Goal: Consume media (video, audio): Consume media (video, audio)

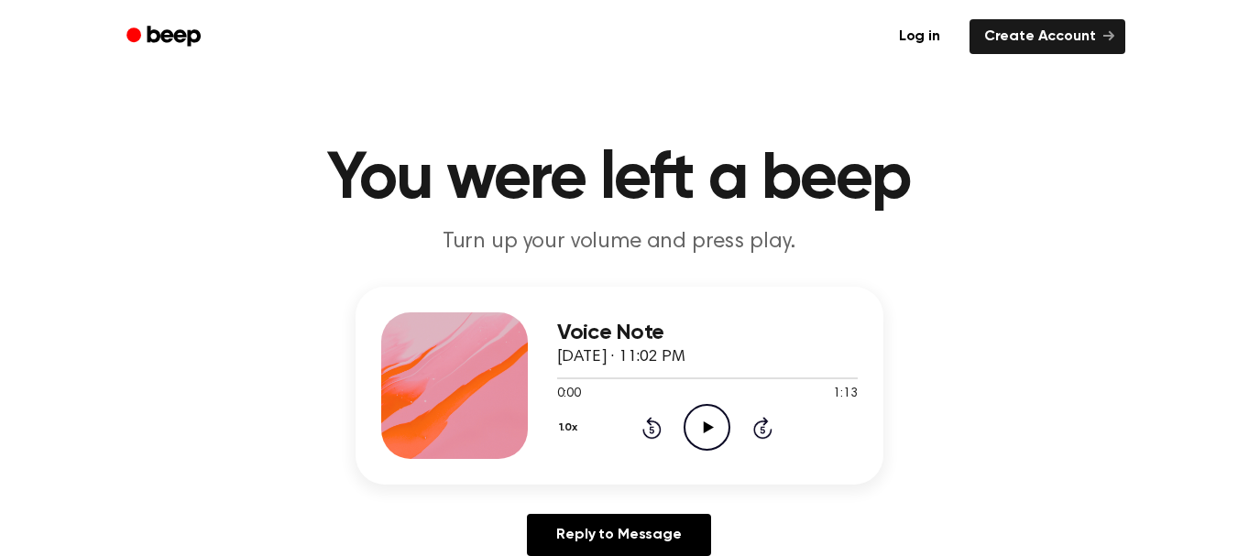
click at [939, 233] on p "Turn up your volume and press play." at bounding box center [620, 242] width 704 height 30
click at [1041, 320] on div "Voice Note [DATE] · 11:02 PM 0:00 1:13 Your browser does not support the [objec…" at bounding box center [619, 429] width 1194 height 284
click at [699, 414] on icon "Play Audio" at bounding box center [706, 427] width 47 height 47
click at [708, 412] on icon "Pause Audio" at bounding box center [706, 427] width 47 height 47
click at [693, 416] on icon "Pause Audio" at bounding box center [706, 427] width 47 height 47
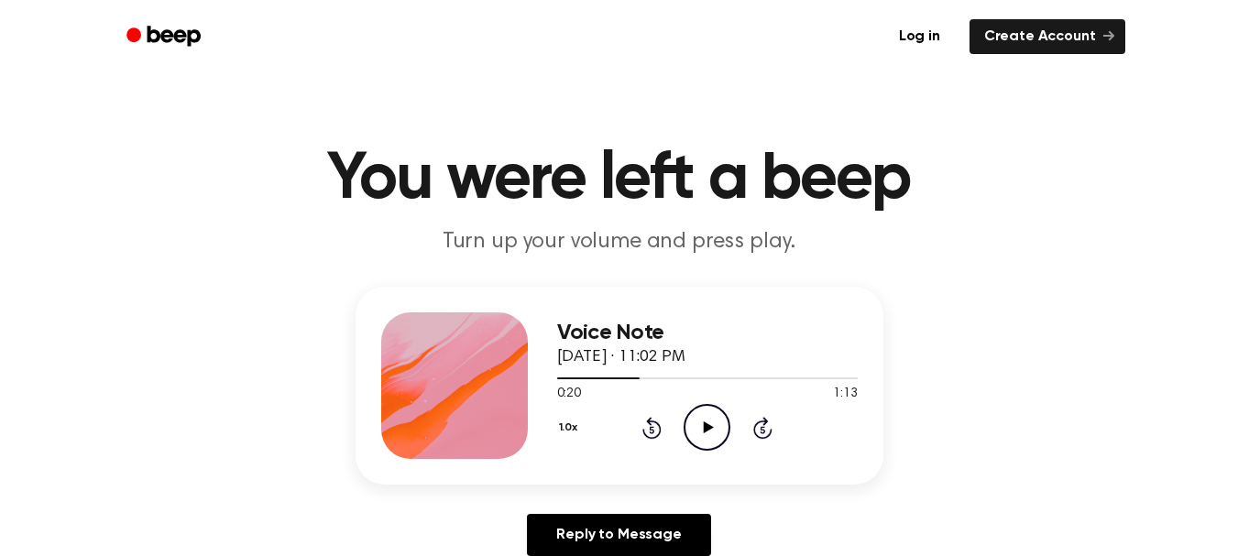
click at [713, 418] on icon "Play Audio" at bounding box center [706, 427] width 47 height 47
click at [709, 415] on icon "Pause Audio" at bounding box center [706, 427] width 47 height 47
click at [698, 423] on icon "Play Audio" at bounding box center [706, 427] width 47 height 47
click at [698, 423] on icon "Pause Audio" at bounding box center [706, 427] width 47 height 47
drag, startPoint x: 676, startPoint y: 381, endPoint x: 616, endPoint y: 379, distance: 60.5
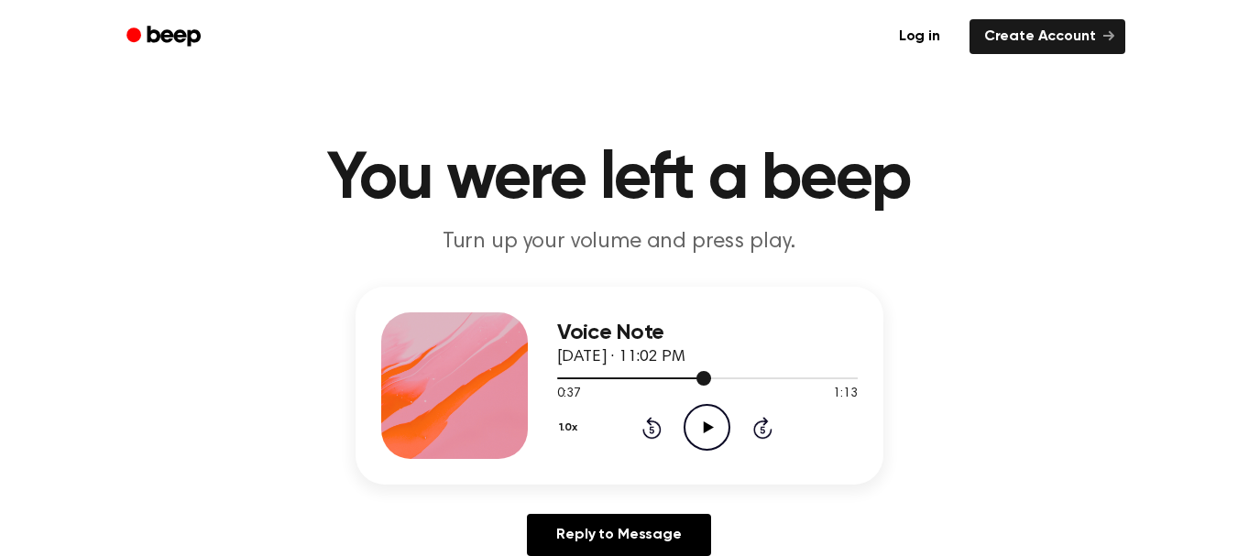
click at [616, 379] on div at bounding box center [707, 377] width 301 height 15
drag, startPoint x: 616, startPoint y: 379, endPoint x: 540, endPoint y: 369, distance: 76.7
click at [540, 369] on div "Voice Note [DATE] · 11:02 PM 0:14 1:13 Your browser does not support the [objec…" at bounding box center [619, 386] width 528 height 198
click at [608, 386] on div "0:14 1:13" at bounding box center [707, 394] width 301 height 19
drag, startPoint x: 607, startPoint y: 380, endPoint x: 564, endPoint y: 377, distance: 43.2
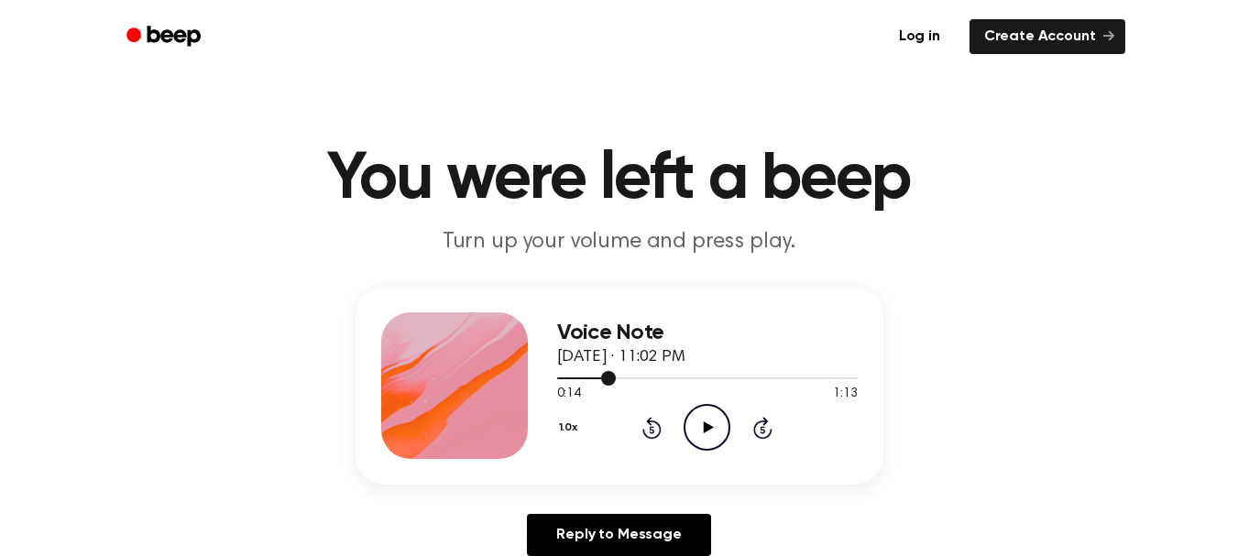
click at [564, 377] on div at bounding box center [707, 377] width 301 height 15
click at [709, 419] on icon "Play Audio" at bounding box center [706, 427] width 47 height 47
click at [709, 419] on icon "Pause Audio" at bounding box center [706, 427] width 47 height 47
click at [711, 411] on icon "Play Audio" at bounding box center [706, 427] width 47 height 47
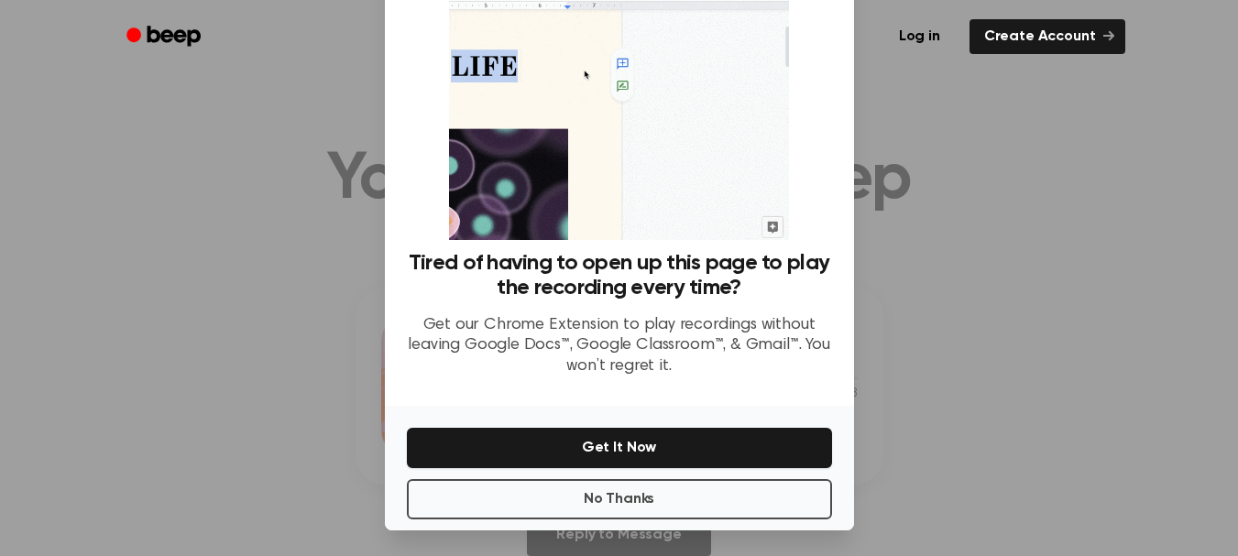
scroll to position [111, 0]
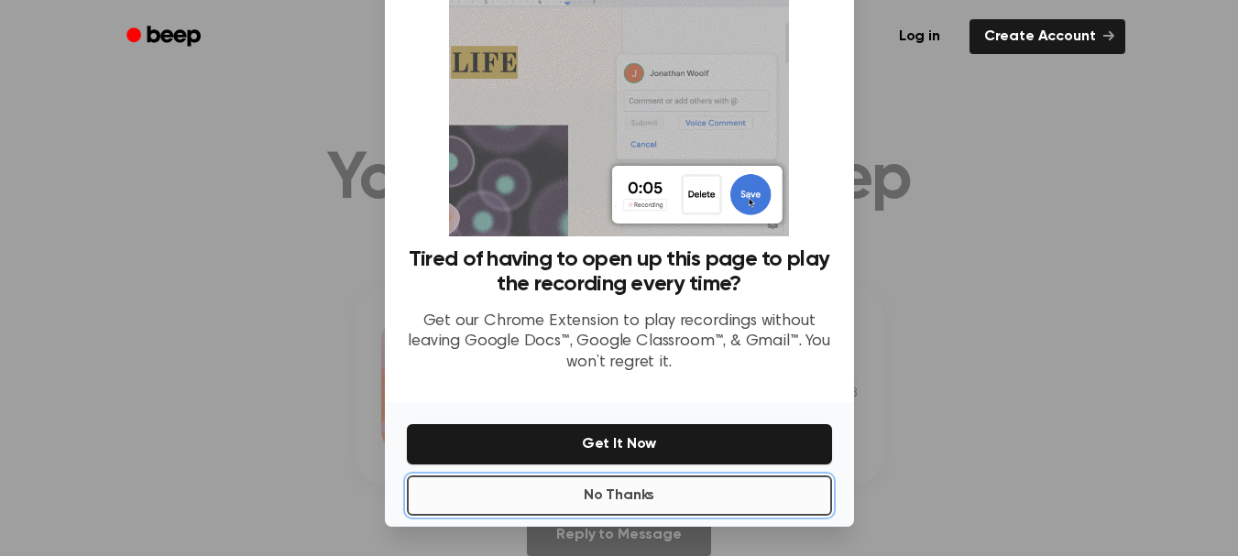
click at [683, 485] on button "No Thanks" at bounding box center [619, 495] width 425 height 40
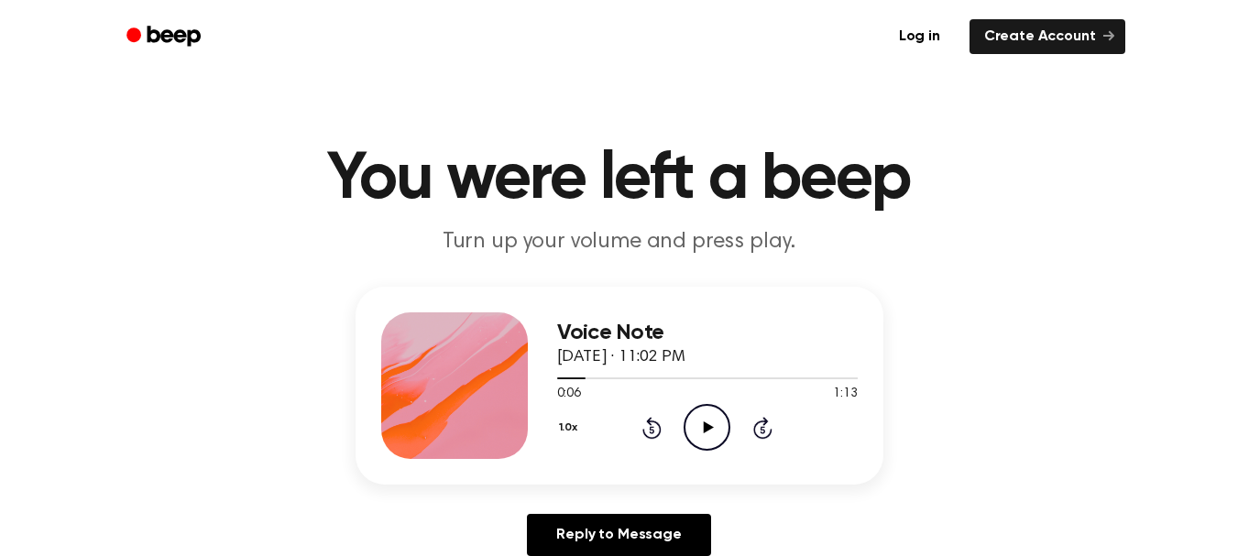
click at [721, 428] on icon "Play Audio" at bounding box center [706, 427] width 47 height 47
click at [706, 442] on icon "Pause Audio" at bounding box center [706, 427] width 47 height 47
click at [693, 432] on icon "Play Audio" at bounding box center [706, 427] width 47 height 47
drag, startPoint x: 626, startPoint y: 383, endPoint x: 556, endPoint y: 379, distance: 69.7
click at [557, 379] on div at bounding box center [707, 377] width 301 height 15
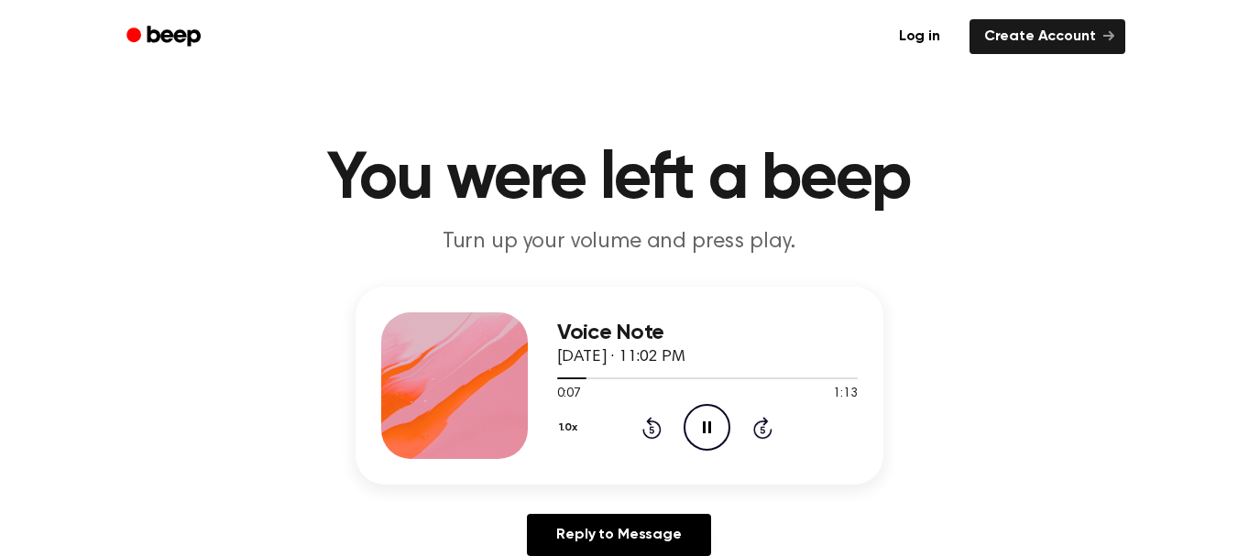
click at [703, 433] on icon at bounding box center [707, 427] width 8 height 12
click at [683, 432] on icon "Play Audio" at bounding box center [706, 427] width 47 height 47
click at [697, 437] on icon "Pause Audio" at bounding box center [706, 427] width 47 height 47
click at [697, 432] on icon "Play Audio" at bounding box center [706, 427] width 47 height 47
drag, startPoint x: 694, startPoint y: 430, endPoint x: 473, endPoint y: 94, distance: 401.5
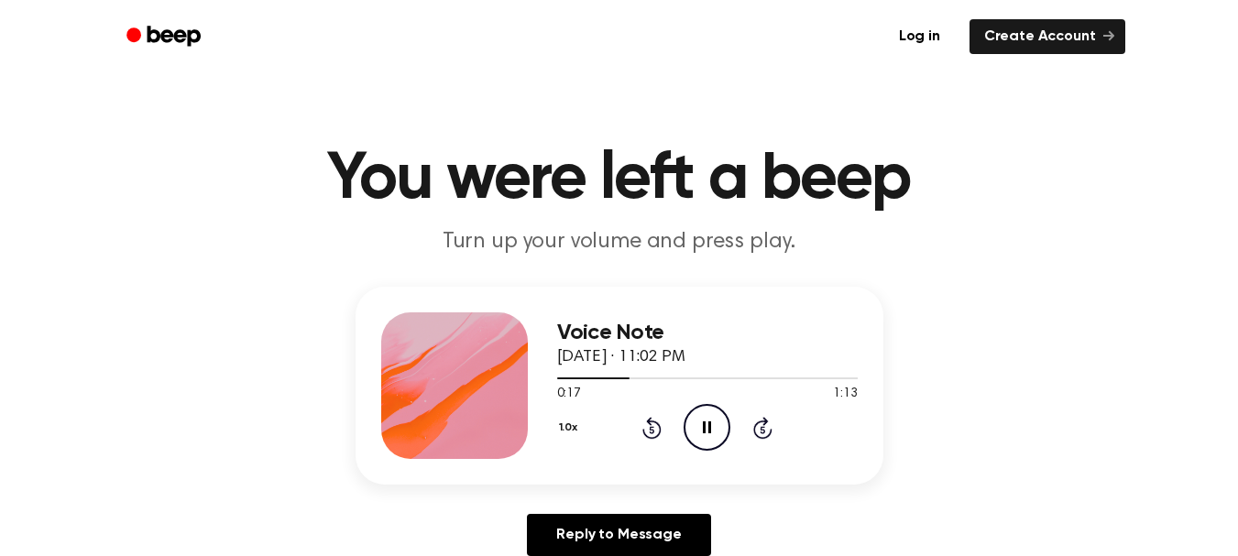
click at [694, 426] on icon "Pause Audio" at bounding box center [706, 427] width 47 height 47
click at [698, 438] on icon "Play Audio" at bounding box center [706, 427] width 47 height 47
click at [696, 431] on icon "Pause Audio" at bounding box center [706, 427] width 47 height 47
click at [696, 431] on icon "Play Audio" at bounding box center [706, 427] width 47 height 47
click at [843, 441] on div "1.0x Rewind 5 seconds Pause Audio Skip 5 seconds" at bounding box center [707, 427] width 301 height 47
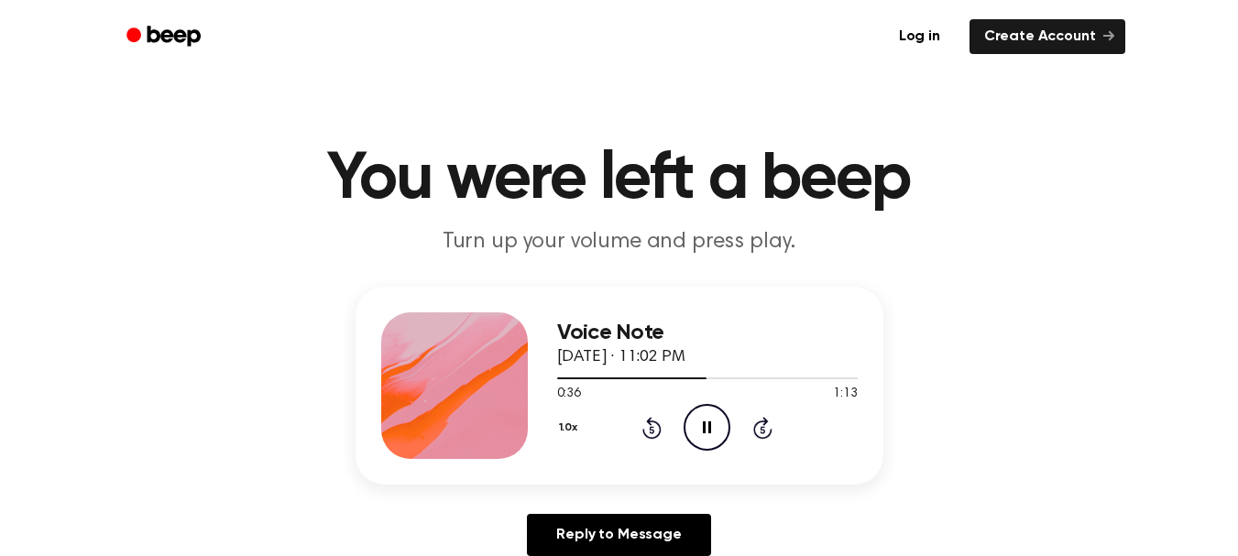
click at [717, 422] on icon "Pause Audio" at bounding box center [706, 427] width 47 height 47
click at [717, 422] on icon "Play Audio" at bounding box center [706, 427] width 47 height 47
click at [708, 419] on icon "Pause Audio" at bounding box center [706, 427] width 47 height 47
click at [706, 427] on icon at bounding box center [709, 427] width 10 height 12
click at [698, 412] on icon "Pause Audio" at bounding box center [706, 427] width 47 height 47
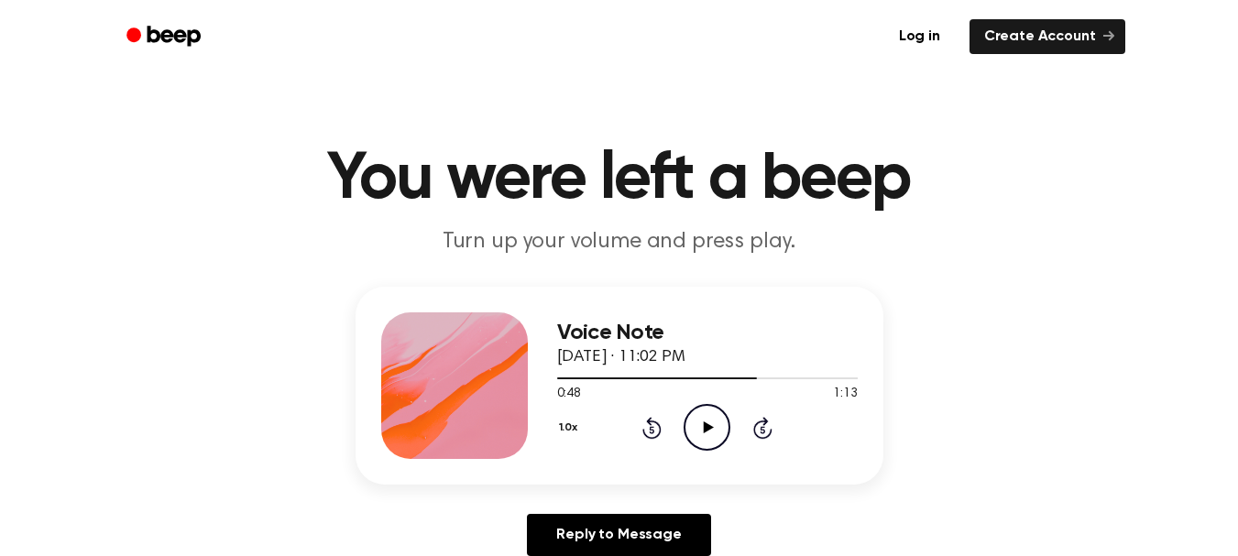
click at [672, 413] on div "1.0x Rewind 5 seconds Play Audio Skip 5 seconds" at bounding box center [707, 427] width 301 height 47
click at [719, 419] on icon "Play Audio" at bounding box center [706, 427] width 47 height 47
click at [718, 416] on icon "Pause Audio" at bounding box center [706, 427] width 47 height 47
click at [718, 416] on icon "Play Audio" at bounding box center [706, 427] width 47 height 47
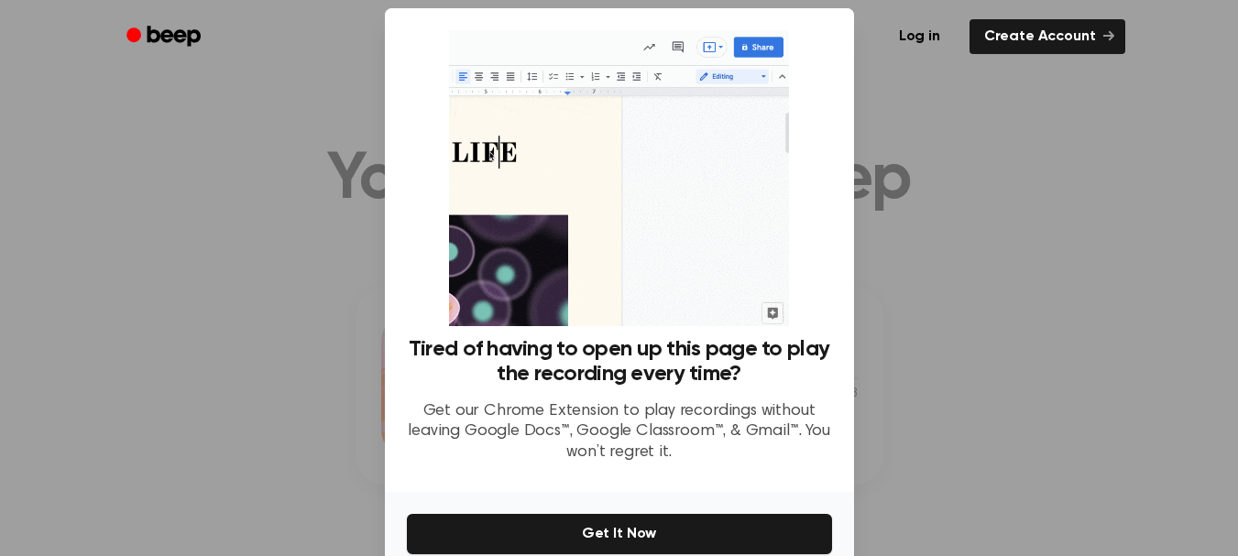
scroll to position [19, 0]
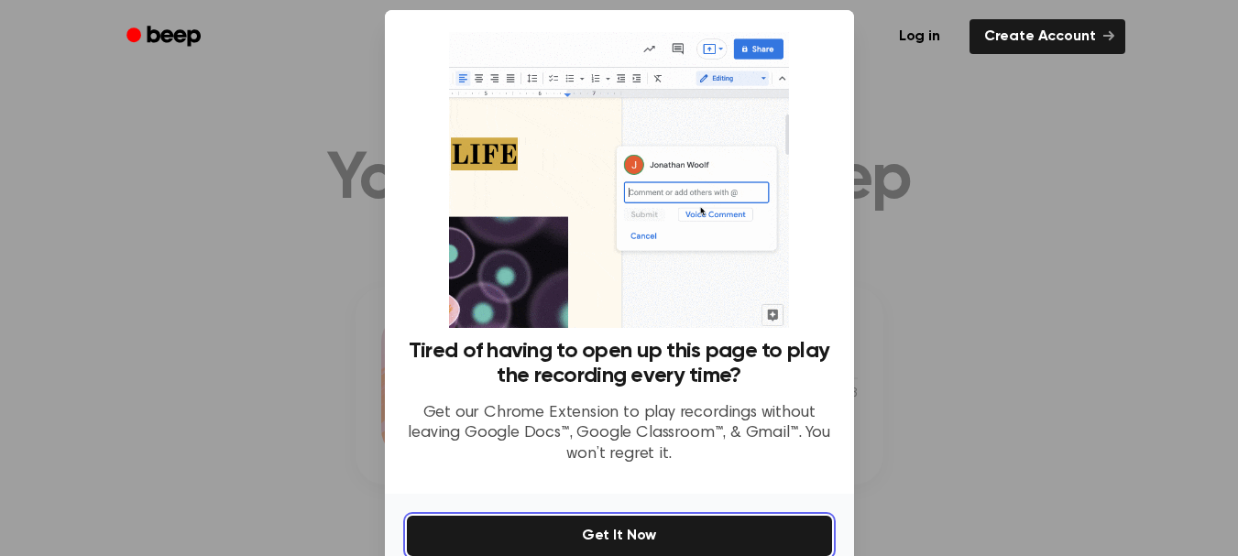
click at [653, 524] on button "Get It Now" at bounding box center [619, 536] width 425 height 40
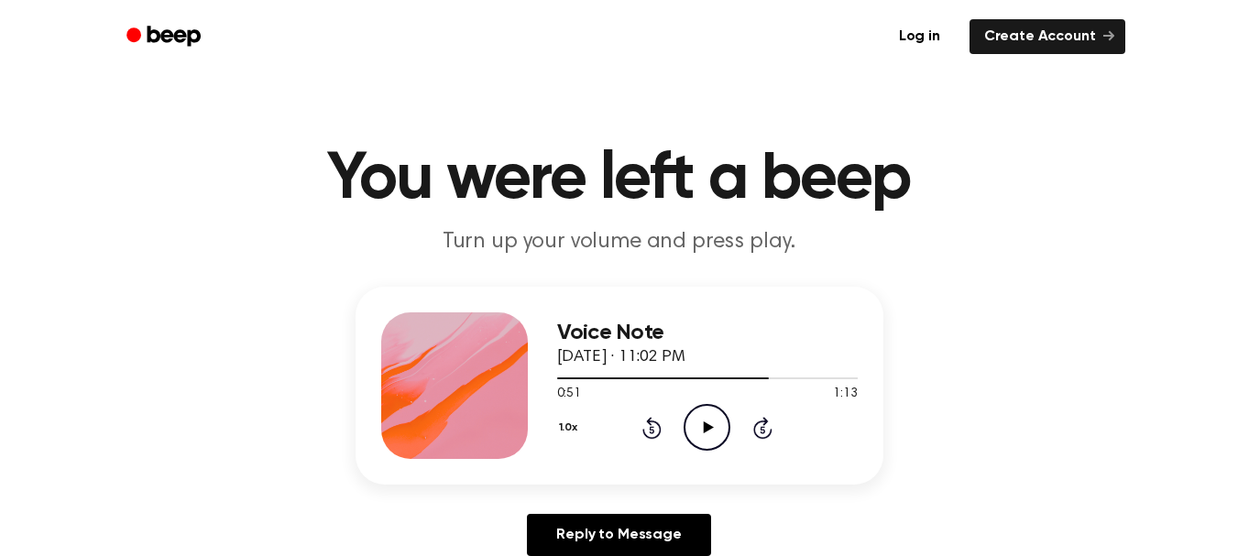
click at [704, 425] on icon at bounding box center [709, 427] width 10 height 12
click at [716, 422] on icon "Pause Audio" at bounding box center [706, 427] width 47 height 47
click at [780, 374] on span at bounding box center [778, 378] width 15 height 15
click at [696, 430] on icon "Play Audio" at bounding box center [706, 427] width 47 height 47
click at [700, 421] on icon "Pause Audio" at bounding box center [706, 427] width 47 height 47
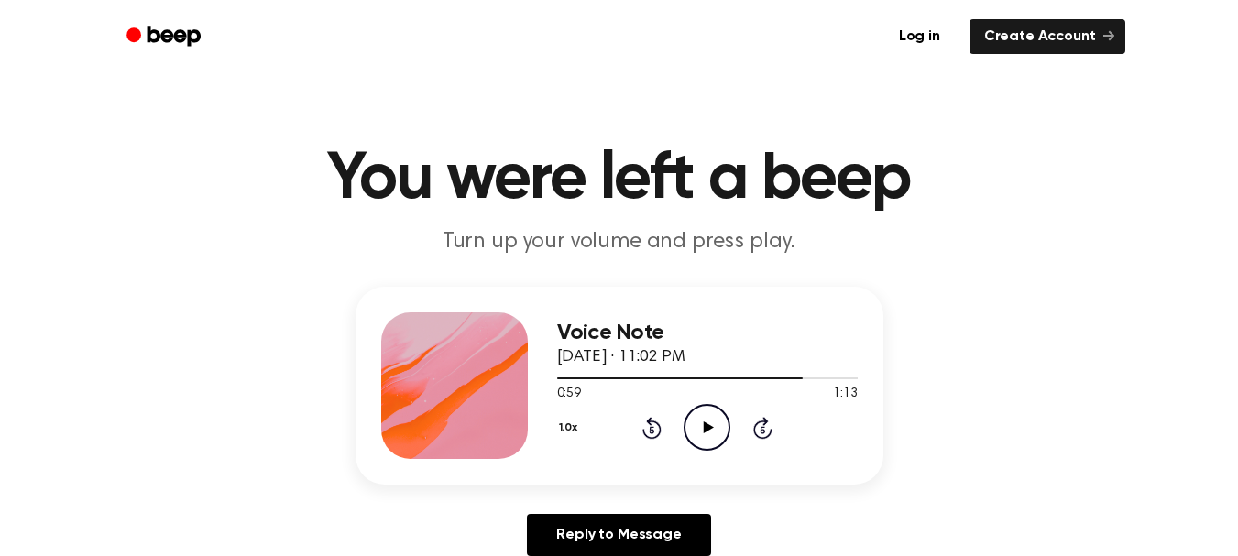
click at [705, 420] on icon "Play Audio" at bounding box center [706, 427] width 47 height 47
click at [705, 420] on icon "Pause Audio" at bounding box center [706, 427] width 47 height 47
click at [704, 443] on icon "Play Audio" at bounding box center [706, 427] width 47 height 47
click at [705, 437] on icon "Pause Audio" at bounding box center [706, 427] width 47 height 47
drag, startPoint x: 626, startPoint y: 381, endPoint x: 552, endPoint y: 374, distance: 74.6
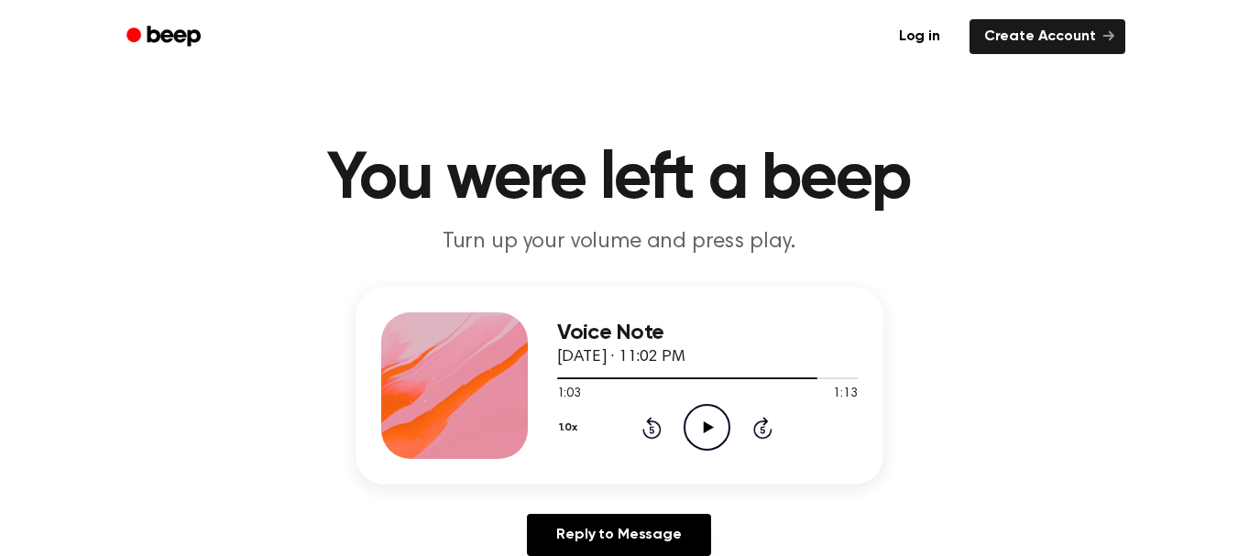
click at [552, 374] on div "Voice Note [DATE] · 11:02 PM 1:03 1:13 Your browser does not support the [objec…" at bounding box center [619, 386] width 528 height 198
drag, startPoint x: 812, startPoint y: 379, endPoint x: 561, endPoint y: 373, distance: 251.1
click at [561, 373] on div at bounding box center [707, 377] width 301 height 15
click at [706, 427] on icon at bounding box center [709, 427] width 10 height 12
click at [706, 427] on icon "Pause Audio" at bounding box center [706, 427] width 47 height 47
